Goal: Transaction & Acquisition: Download file/media

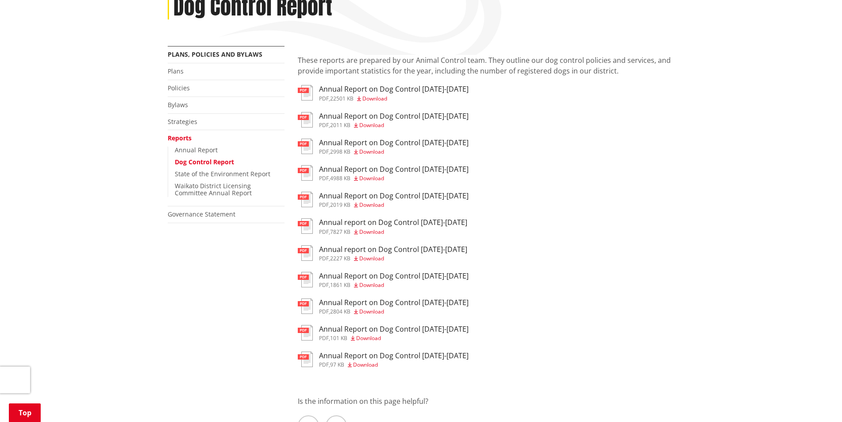
scroll to position [89, 0]
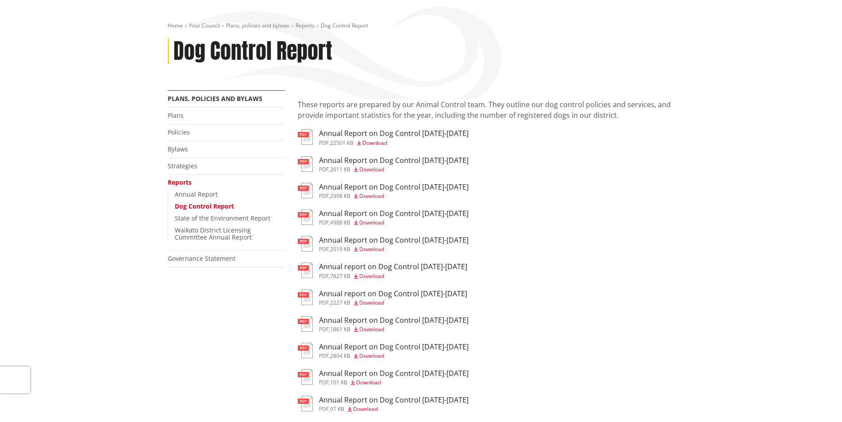
click at [371, 145] on span "Download" at bounding box center [374, 143] width 25 height 8
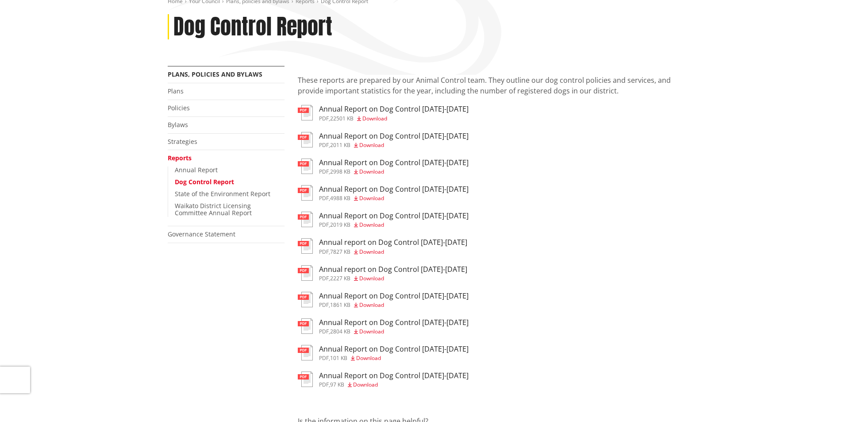
scroll to position [133, 0]
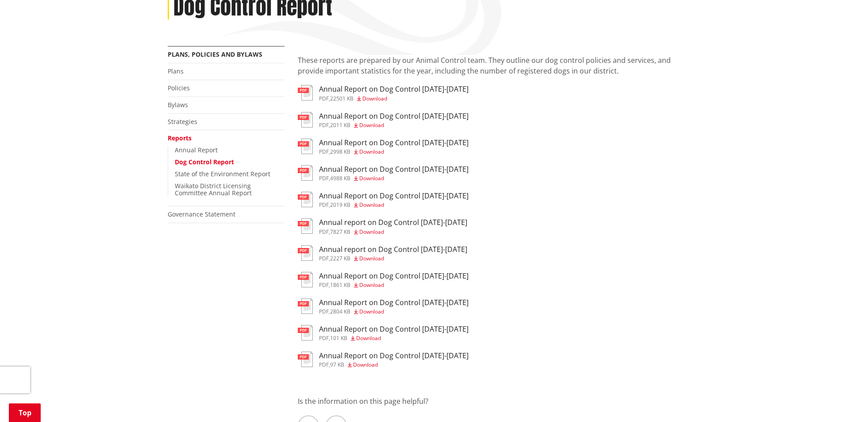
click at [378, 180] on span "Download" at bounding box center [371, 178] width 25 height 8
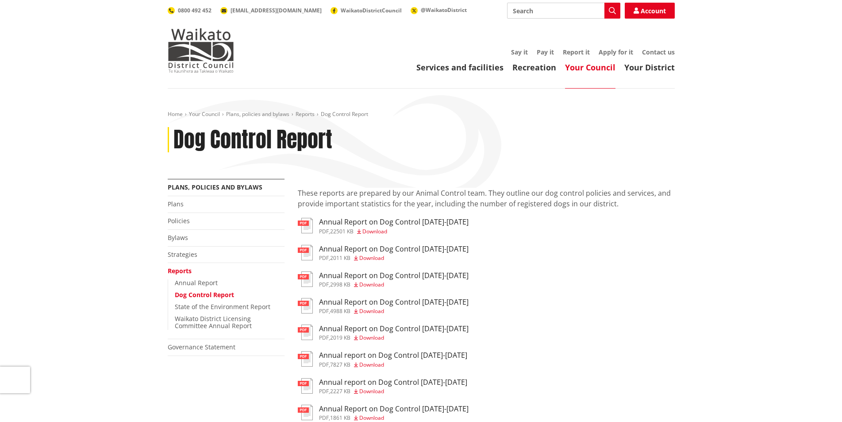
scroll to position [133, 0]
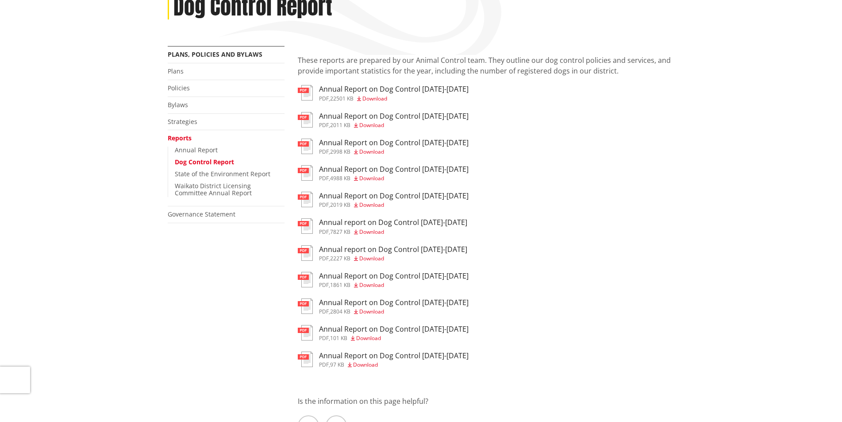
click at [372, 154] on span "Download" at bounding box center [371, 152] width 25 height 8
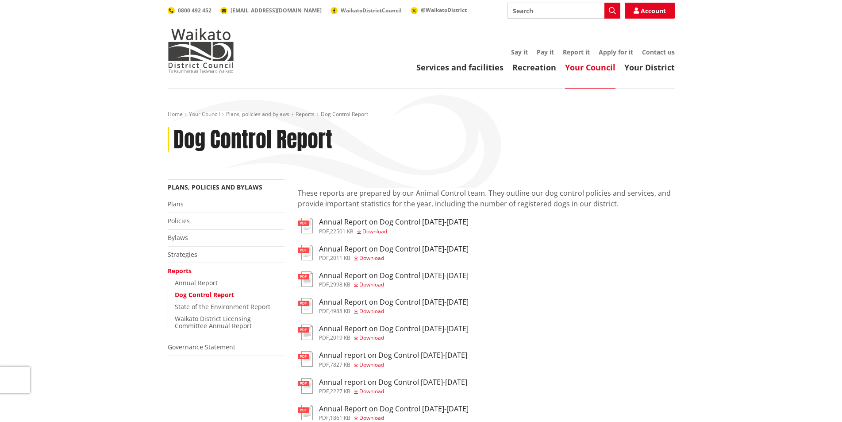
scroll to position [133, 0]
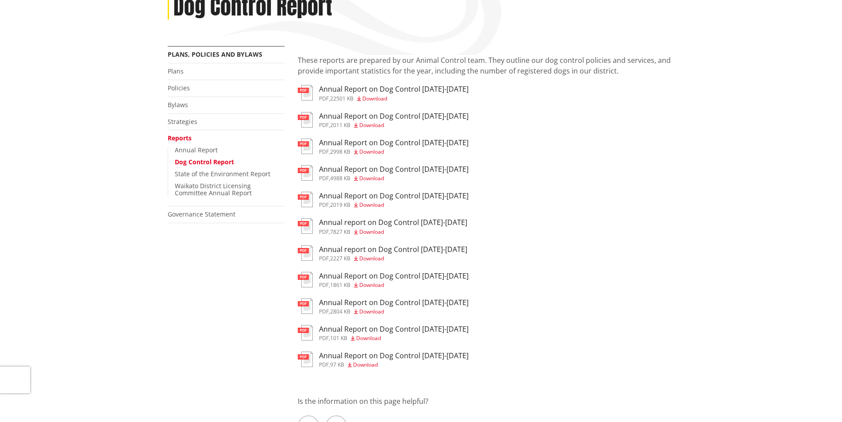
click at [362, 202] on span "Download" at bounding box center [371, 205] width 25 height 8
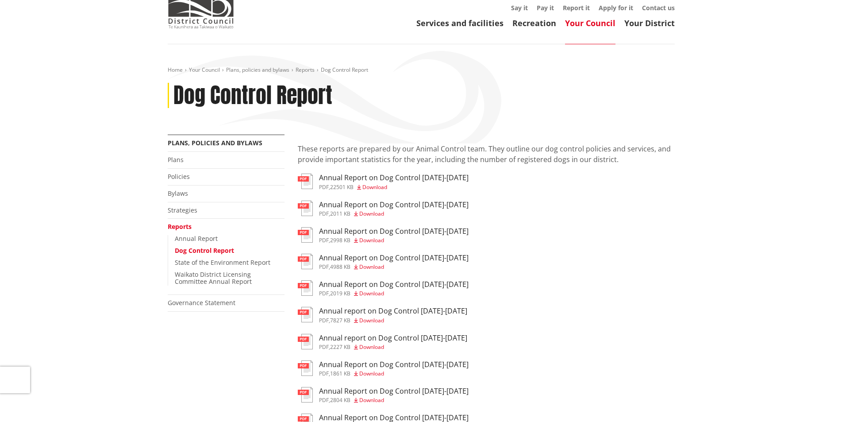
scroll to position [133, 0]
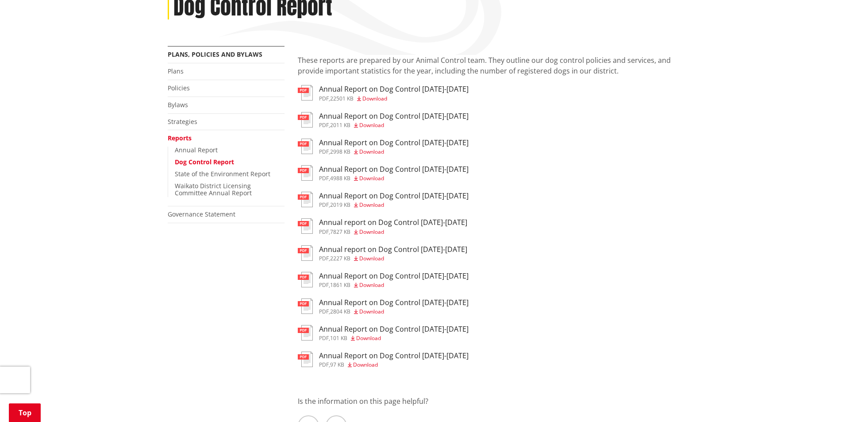
click at [374, 231] on span "Download" at bounding box center [371, 232] width 25 height 8
click at [373, 258] on span "Download" at bounding box center [371, 258] width 25 height 8
